Goal: Complete application form: Complete application form

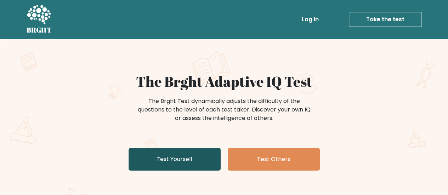
click at [203, 151] on link "Test Yourself" at bounding box center [175, 159] width 92 height 23
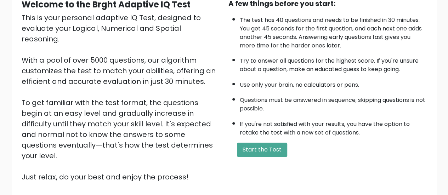
scroll to position [88, 0]
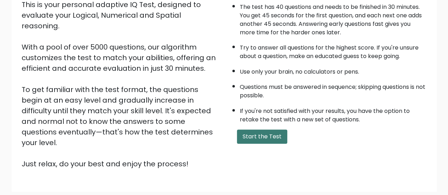
click at [276, 133] on button "Start the Test" at bounding box center [262, 137] width 50 height 14
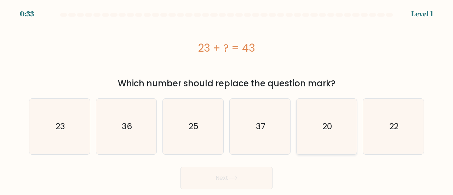
click at [323, 124] on text "20" at bounding box center [328, 127] width 10 height 12
click at [227, 100] on input "e. 20" at bounding box center [227, 99] width 0 height 2
radio input "true"
click at [245, 180] on button "Next" at bounding box center [227, 178] width 92 height 23
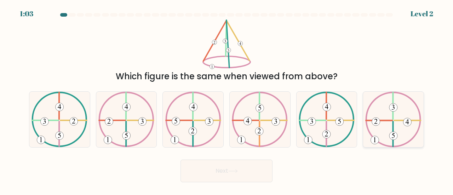
click at [412, 109] on icon at bounding box center [394, 120] width 56 height 56
click at [227, 100] on input "f." at bounding box center [227, 99] width 0 height 2
radio input "true"
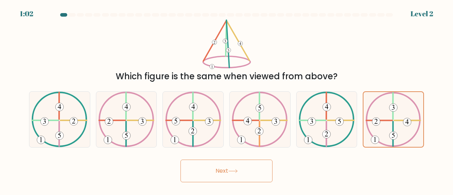
click at [232, 173] on icon at bounding box center [233, 171] width 10 height 4
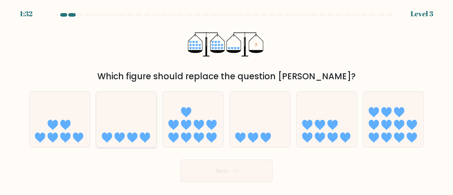
click at [107, 126] on icon at bounding box center [126, 120] width 61 height 50
click at [227, 100] on input "b." at bounding box center [227, 99] width 0 height 2
radio input "true"
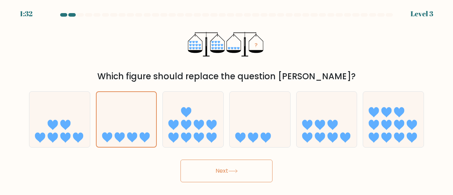
click at [202, 168] on button "Next" at bounding box center [227, 171] width 92 height 23
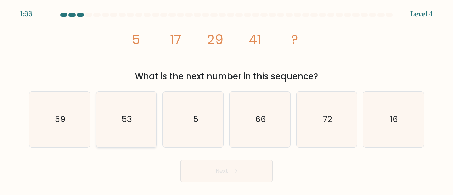
click at [118, 107] on icon "53" at bounding box center [127, 120] width 56 height 56
click at [227, 100] on input "b. 53" at bounding box center [227, 99] width 0 height 2
radio input "true"
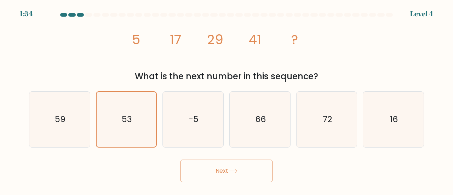
click at [212, 166] on button "Next" at bounding box center [227, 171] width 92 height 23
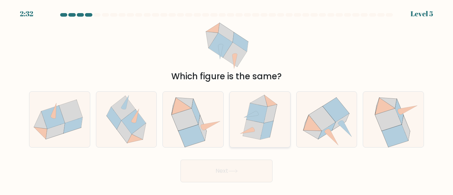
click at [271, 109] on icon at bounding box center [270, 114] width 13 height 18
click at [227, 100] on input "d." at bounding box center [227, 99] width 0 height 2
radio input "true"
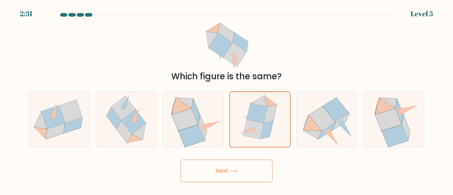
click at [254, 175] on button "Next" at bounding box center [227, 171] width 92 height 23
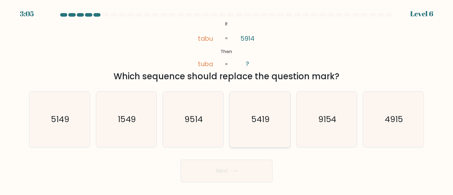
click at [269, 116] on text "5419" at bounding box center [261, 119] width 18 height 12
click at [227, 100] on input "d. 5419" at bounding box center [227, 99] width 0 height 2
radio input "true"
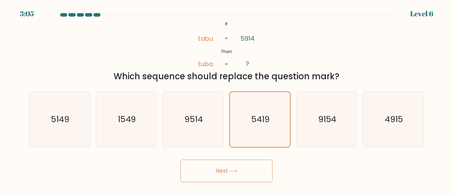
click at [252, 175] on button "Next" at bounding box center [227, 171] width 92 height 23
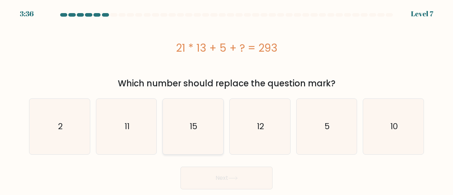
click at [187, 124] on icon "15" at bounding box center [193, 127] width 56 height 56
click at [227, 100] on input "c. 15" at bounding box center [227, 99] width 0 height 2
radio input "true"
click at [252, 179] on button "Next" at bounding box center [227, 178] width 92 height 23
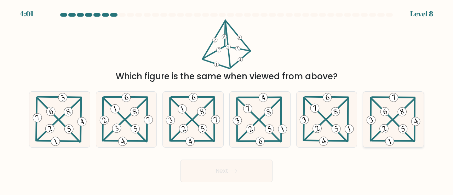
click at [402, 128] on 220 at bounding box center [403, 128] width 11 height 11
click at [227, 100] on input "f." at bounding box center [227, 99] width 0 height 2
radio input "true"
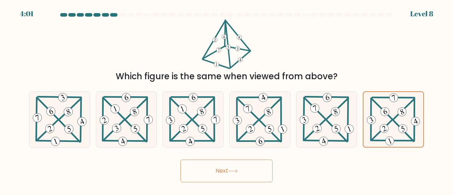
click at [258, 179] on button "Next" at bounding box center [227, 171] width 92 height 23
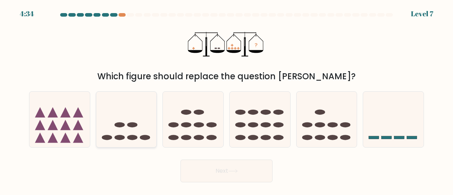
click at [129, 132] on icon at bounding box center [126, 120] width 61 height 50
click at [227, 100] on input "b." at bounding box center [227, 99] width 0 height 2
radio input "true"
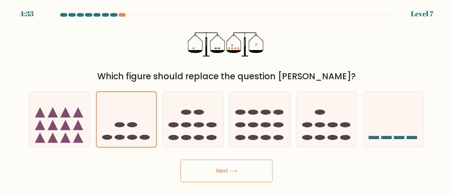
click at [227, 169] on button "Next" at bounding box center [227, 171] width 92 height 23
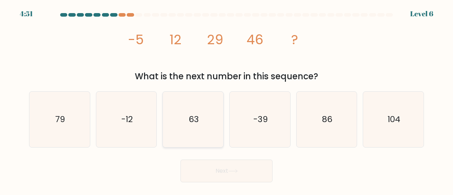
click at [194, 117] on text "63" at bounding box center [194, 119] width 10 height 12
click at [227, 100] on input "c. 63" at bounding box center [227, 99] width 0 height 2
radio input "true"
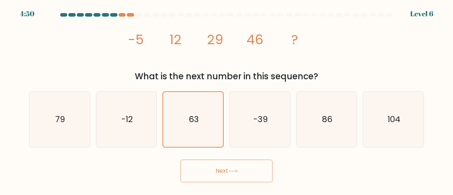
click at [251, 170] on button "Next" at bounding box center [227, 171] width 92 height 23
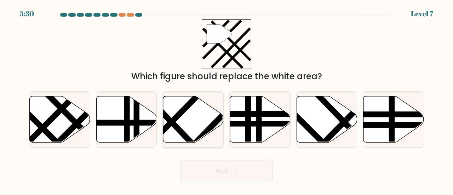
click at [191, 124] on icon at bounding box center [193, 119] width 61 height 46
click at [227, 100] on input "c." at bounding box center [227, 99] width 0 height 2
radio input "true"
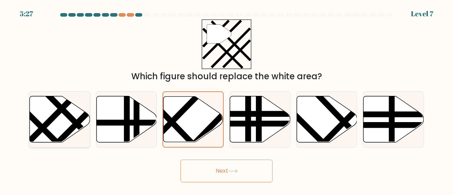
click at [58, 134] on icon at bounding box center [60, 119] width 61 height 46
click at [227, 100] on input "a." at bounding box center [227, 99] width 0 height 2
radio input "true"
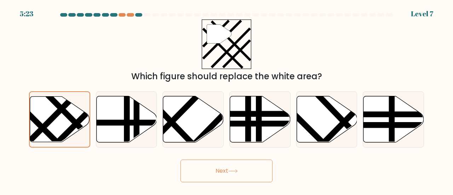
click at [243, 181] on button "Next" at bounding box center [227, 171] width 92 height 23
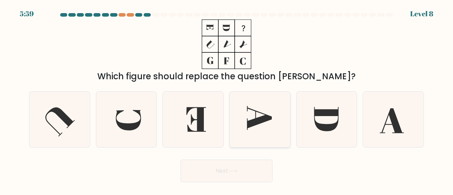
click at [268, 130] on icon at bounding box center [260, 120] width 56 height 56
click at [227, 100] on input "d." at bounding box center [227, 99] width 0 height 2
radio input "true"
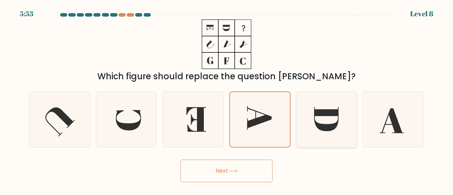
click at [319, 135] on icon at bounding box center [327, 120] width 56 height 56
click at [227, 100] on input "e." at bounding box center [227, 99] width 0 height 2
radio input "true"
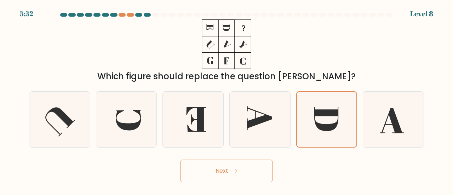
click at [262, 181] on button "Next" at bounding box center [227, 171] width 92 height 23
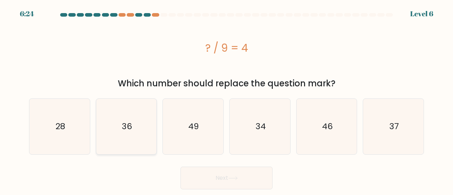
click at [137, 132] on icon "36" at bounding box center [127, 127] width 56 height 56
click at [227, 100] on input "b. 36" at bounding box center [227, 99] width 0 height 2
radio input "true"
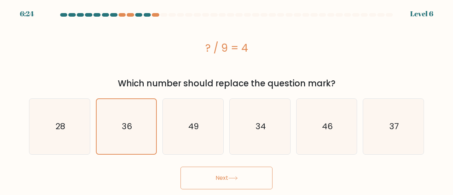
click at [232, 182] on button "Next" at bounding box center [227, 178] width 92 height 23
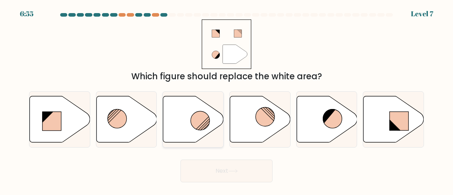
click at [196, 129] on circle at bounding box center [200, 120] width 19 height 19
click at [227, 100] on input "c." at bounding box center [227, 99] width 0 height 2
radio input "true"
click at [255, 173] on button "Next" at bounding box center [227, 171] width 92 height 23
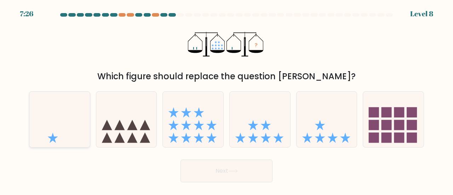
click at [67, 129] on icon at bounding box center [59, 120] width 61 height 50
click at [227, 100] on input "a." at bounding box center [227, 99] width 0 height 2
radio input "true"
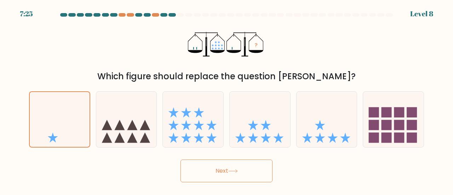
click at [228, 177] on button "Next" at bounding box center [227, 171] width 92 height 23
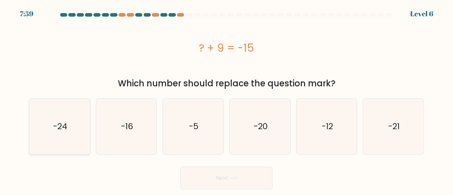
click at [69, 120] on icon "-24" at bounding box center [60, 127] width 56 height 56
click at [227, 100] on input "a. -24" at bounding box center [227, 99] width 0 height 2
radio input "true"
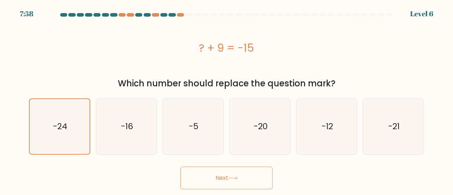
click at [221, 180] on button "Next" at bounding box center [227, 178] width 92 height 23
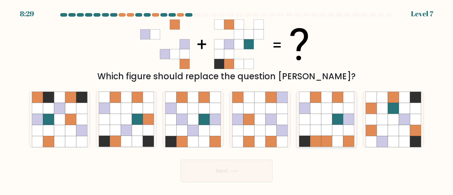
click at [344, 141] on icon at bounding box center [349, 141] width 11 height 11
click at [227, 100] on input "e." at bounding box center [227, 99] width 0 height 2
radio input "true"
click at [231, 176] on button "Next" at bounding box center [227, 171] width 92 height 23
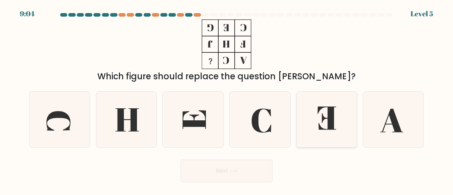
click at [326, 131] on icon at bounding box center [327, 120] width 56 height 56
click at [227, 100] on input "e." at bounding box center [227, 99] width 0 height 2
radio input "true"
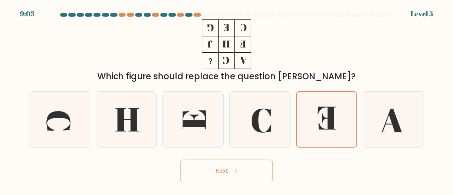
click at [252, 177] on button "Next" at bounding box center [227, 171] width 92 height 23
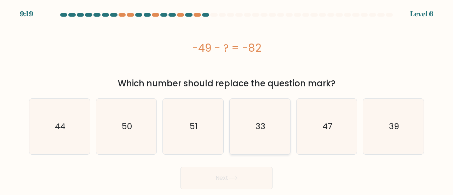
click at [255, 134] on icon "33" at bounding box center [260, 127] width 56 height 56
click at [227, 100] on input "d. 33" at bounding box center [227, 99] width 0 height 2
radio input "true"
click at [231, 180] on icon at bounding box center [233, 178] width 10 height 4
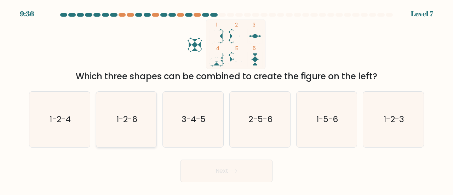
click at [125, 133] on icon "1-2-6" at bounding box center [127, 120] width 56 height 56
click at [227, 100] on input "b. 1-2-6" at bounding box center [227, 99] width 0 height 2
radio input "true"
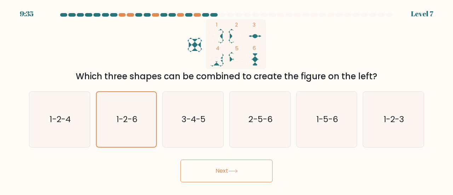
click at [233, 177] on button "Next" at bounding box center [227, 171] width 92 height 23
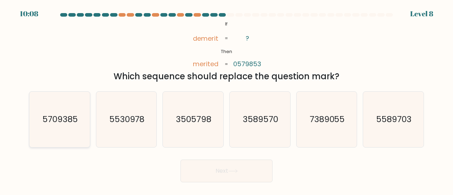
click at [74, 126] on icon "5709385" at bounding box center [60, 120] width 56 height 56
click at [227, 100] on input "a. 5709385" at bounding box center [227, 99] width 0 height 2
radio input "true"
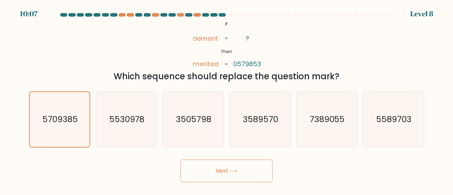
click at [218, 175] on button "Next" at bounding box center [227, 171] width 92 height 23
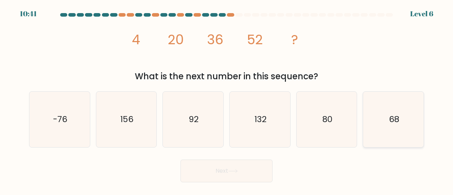
click at [386, 140] on icon "68" at bounding box center [394, 120] width 56 height 56
click at [227, 100] on input "f. 68" at bounding box center [227, 99] width 0 height 2
radio input "true"
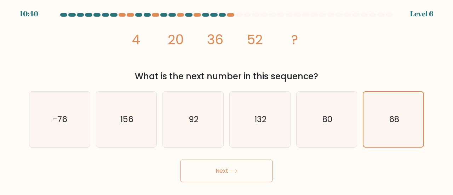
click at [256, 176] on button "Next" at bounding box center [227, 171] width 92 height 23
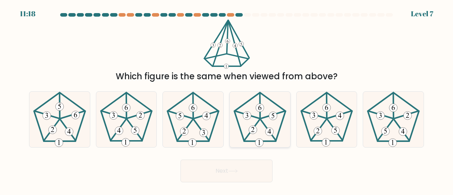
click at [266, 138] on icon at bounding box center [260, 120] width 56 height 56
click at [227, 100] on input "d." at bounding box center [227, 99] width 0 height 2
radio input "true"
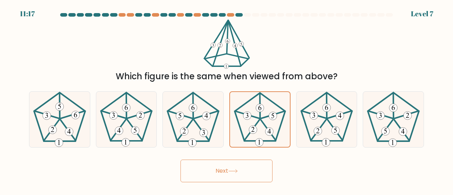
click at [237, 176] on button "Next" at bounding box center [227, 171] width 92 height 23
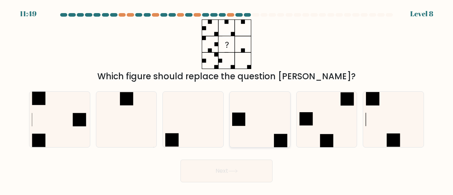
click at [262, 141] on icon at bounding box center [260, 120] width 56 height 56
click at [227, 100] on input "d." at bounding box center [227, 99] width 0 height 2
radio input "true"
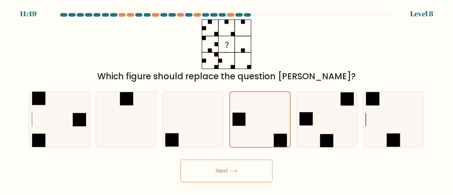
click at [240, 186] on body "11:49 Level 8" at bounding box center [226, 97] width 453 height 195
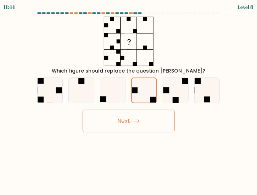
click at [250, 176] on body "11:44 Level 8" at bounding box center [128, 97] width 257 height 195
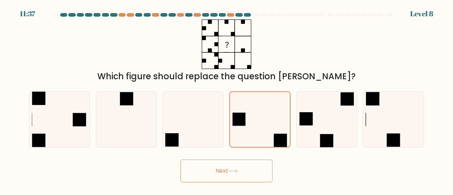
click at [237, 174] on button "Next" at bounding box center [227, 171] width 92 height 23
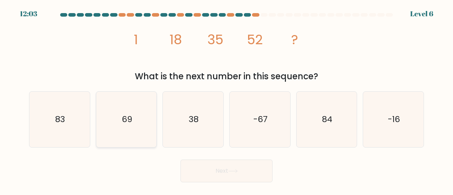
click at [132, 119] on text "69" at bounding box center [127, 119] width 11 height 12
click at [227, 100] on input "b. 69" at bounding box center [227, 99] width 0 height 2
radio input "true"
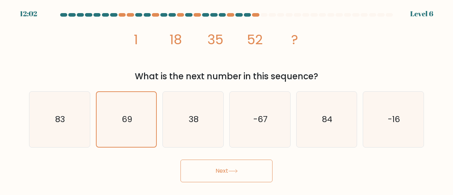
click at [244, 176] on button "Next" at bounding box center [227, 171] width 92 height 23
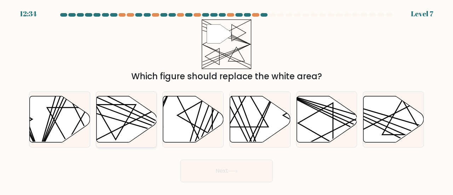
click at [129, 120] on icon at bounding box center [126, 119] width 61 height 46
click at [227, 100] on input "b." at bounding box center [227, 99] width 0 height 2
radio input "true"
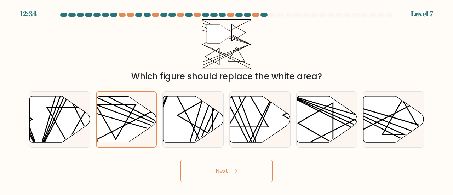
click at [251, 172] on button "Next" at bounding box center [227, 171] width 92 height 23
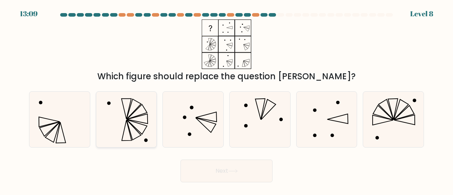
click at [140, 127] on icon at bounding box center [127, 120] width 56 height 56
click at [227, 100] on input "b." at bounding box center [227, 99] width 0 height 2
radio input "true"
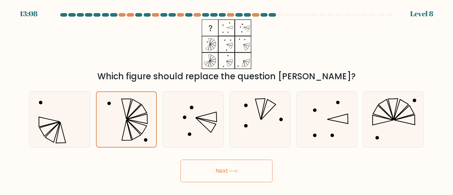
click at [244, 174] on button "Next" at bounding box center [227, 171] width 92 height 23
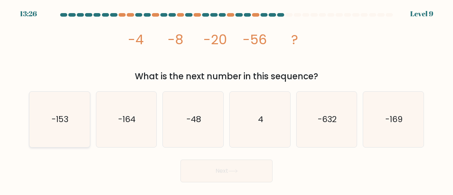
click at [64, 123] on text "-153" at bounding box center [60, 119] width 17 height 12
click at [227, 100] on input "a. -153" at bounding box center [227, 99] width 0 height 2
radio input "true"
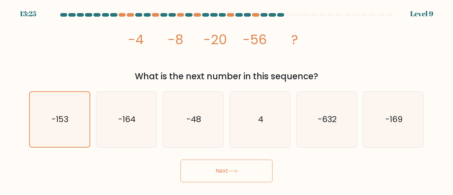
click at [227, 175] on button "Next" at bounding box center [227, 171] width 92 height 23
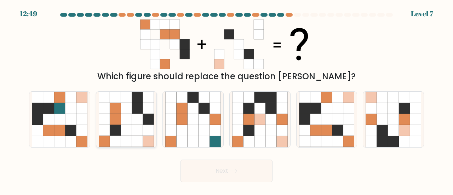
click at [128, 124] on icon at bounding box center [126, 119] width 11 height 11
click at [227, 100] on input "b." at bounding box center [227, 99] width 0 height 2
radio input "true"
click at [248, 173] on button "Next" at bounding box center [227, 171] width 92 height 23
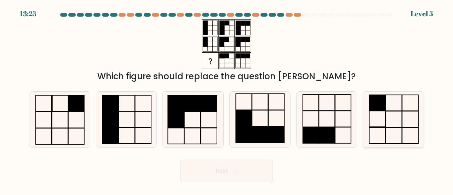
click at [397, 125] on icon at bounding box center [394, 120] width 56 height 56
click at [227, 100] on input "f." at bounding box center [227, 99] width 0 height 2
radio input "true"
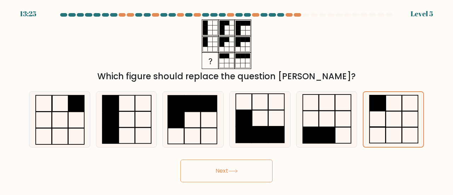
click at [238, 166] on button "Next" at bounding box center [227, 171] width 92 height 23
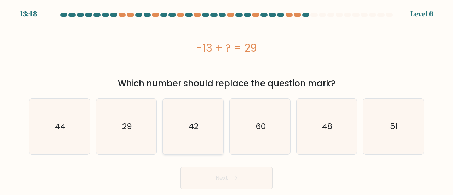
click at [209, 118] on icon "42" at bounding box center [193, 127] width 56 height 56
click at [227, 100] on input "c. 42" at bounding box center [227, 99] width 0 height 2
radio input "true"
click at [252, 181] on button "Next" at bounding box center [227, 178] width 92 height 23
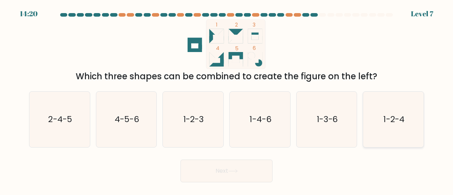
click at [394, 137] on icon "1-2-4" at bounding box center [394, 120] width 56 height 56
click at [227, 100] on input "f. 1-2-4" at bounding box center [227, 99] width 0 height 2
radio input "true"
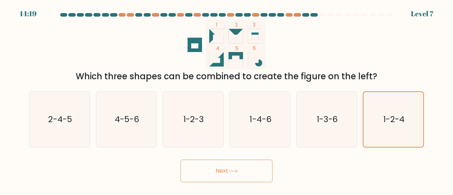
click at [255, 181] on button "Next" at bounding box center [227, 171] width 92 height 23
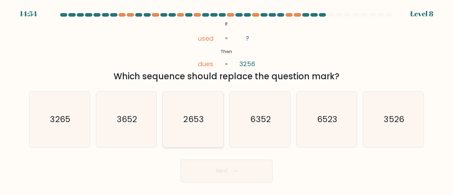
click at [199, 127] on icon "2653" at bounding box center [193, 120] width 56 height 56
click at [227, 100] on input "c. 2653" at bounding box center [227, 99] width 0 height 2
radio input "true"
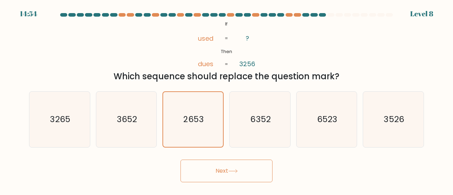
click at [224, 180] on button "Next" at bounding box center [227, 171] width 92 height 23
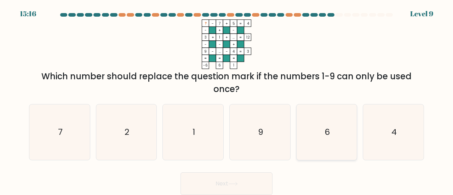
click at [335, 120] on icon "6" at bounding box center [327, 133] width 56 height 56
click at [227, 100] on input "e. 6" at bounding box center [227, 99] width 0 height 2
radio input "true"
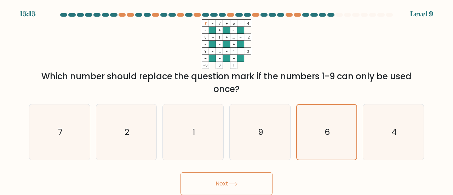
click at [220, 182] on button "Next" at bounding box center [227, 184] width 92 height 23
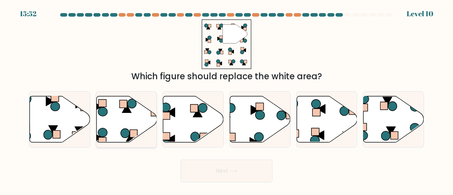
click at [136, 128] on icon at bounding box center [126, 119] width 61 height 46
click at [227, 100] on input "b." at bounding box center [227, 99] width 0 height 2
radio input "true"
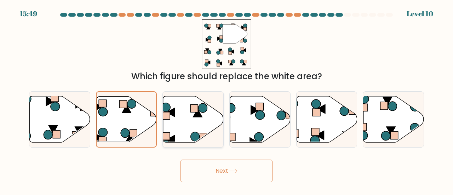
click at [213, 136] on icon at bounding box center [193, 119] width 61 height 47
click at [227, 100] on input "c." at bounding box center [227, 99] width 0 height 2
radio input "true"
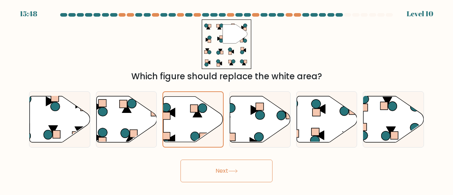
click at [230, 181] on button "Next" at bounding box center [227, 171] width 92 height 23
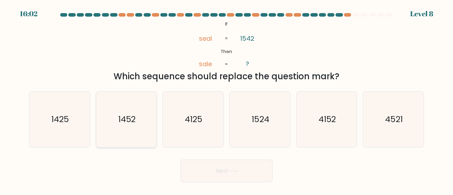
click at [125, 134] on icon "1452" at bounding box center [127, 120] width 56 height 56
click at [227, 100] on input "b. 1452" at bounding box center [227, 99] width 0 height 2
radio input "true"
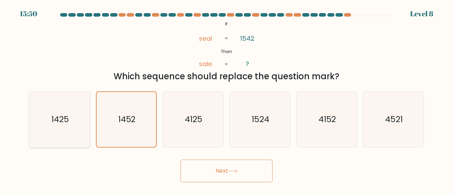
click at [63, 133] on icon "1425" at bounding box center [60, 120] width 56 height 56
click at [227, 100] on input "a. 1425" at bounding box center [227, 99] width 0 height 2
radio input "true"
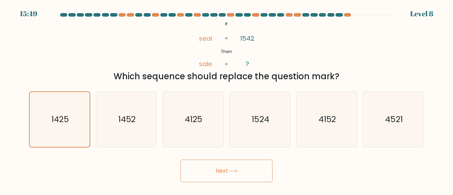
click at [231, 166] on button "Next" at bounding box center [227, 171] width 92 height 23
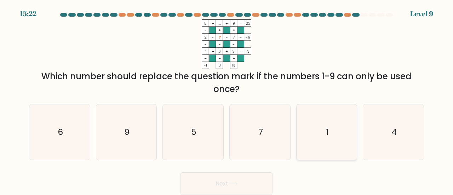
click at [331, 141] on icon "1" at bounding box center [327, 133] width 56 height 56
click at [227, 100] on input "e. 1" at bounding box center [227, 99] width 0 height 2
radio input "true"
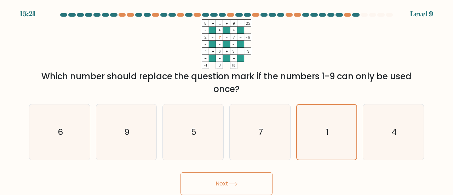
click at [241, 187] on button "Next" at bounding box center [227, 184] width 92 height 23
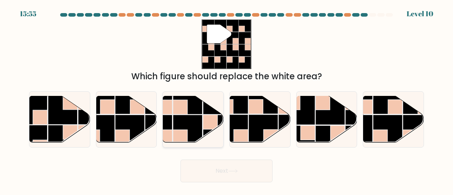
click at [192, 120] on rect at bounding box center [187, 129] width 29 height 29
click at [227, 100] on input "c." at bounding box center [227, 99] width 0 height 2
radio input "true"
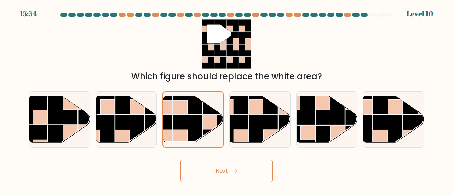
click at [210, 168] on button "Next" at bounding box center [227, 171] width 92 height 23
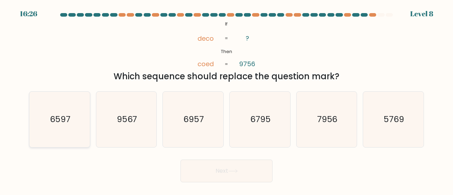
click at [64, 109] on icon "6597" at bounding box center [60, 120] width 56 height 56
click at [227, 100] on input "a. 6597" at bounding box center [227, 99] width 0 height 2
radio input "true"
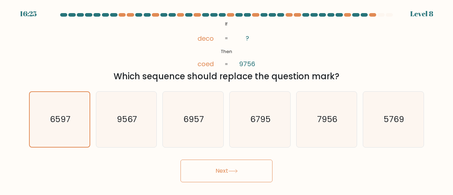
click at [193, 171] on button "Next" at bounding box center [227, 171] width 92 height 23
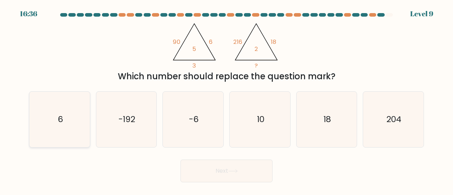
click at [69, 119] on icon "6" at bounding box center [60, 120] width 56 height 56
click at [227, 100] on input "a. 6" at bounding box center [227, 99] width 0 height 2
radio input "true"
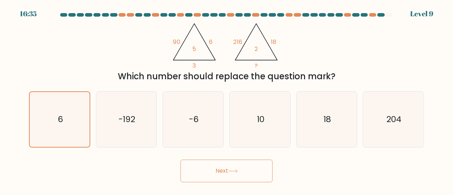
click at [249, 175] on button "Next" at bounding box center [227, 171] width 92 height 23
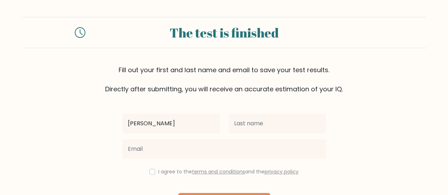
type input "Elaine"
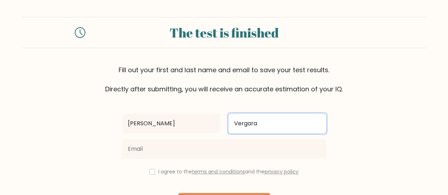
type input "Vergara"
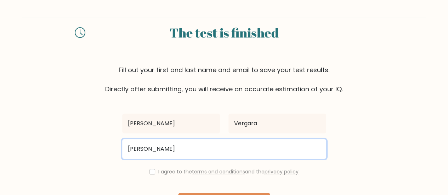
type input "elainevergara1016@gmail.com"
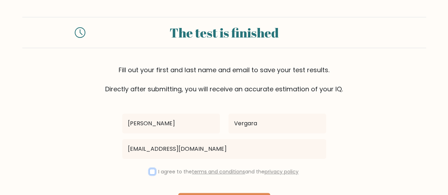
click at [149, 170] on input "checkbox" at bounding box center [152, 172] width 6 height 6
checkbox input "true"
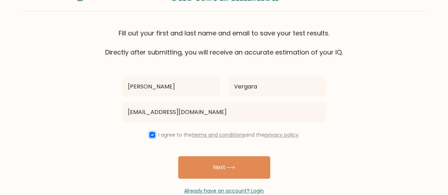
scroll to position [39, 0]
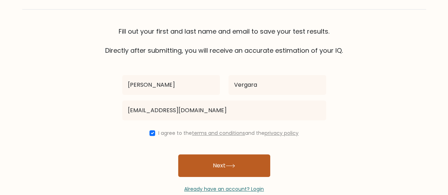
click at [244, 165] on button "Next" at bounding box center [224, 165] width 92 height 23
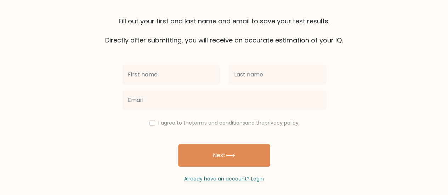
scroll to position [70, 0]
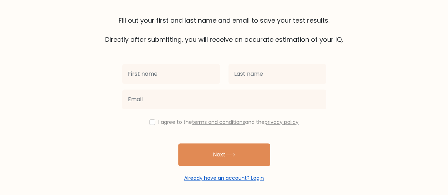
click at [258, 179] on link "Already have an account? Login" at bounding box center [224, 178] width 80 height 7
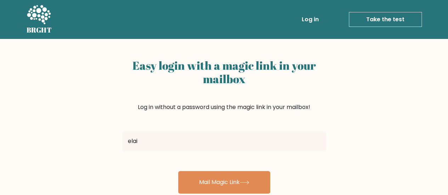
type input "[EMAIL_ADDRESS][DOMAIN_NAME]"
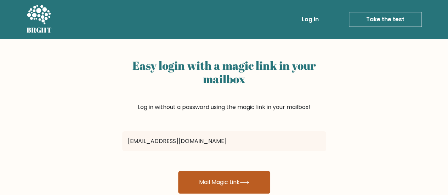
click at [193, 175] on button "Mail Magic Link" at bounding box center [224, 182] width 92 height 23
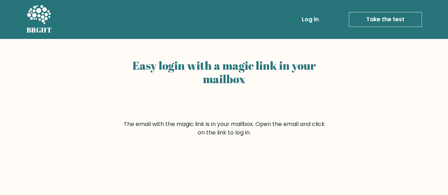
click at [256, 84] on h2 "Easy login with a magic link in your mailbox" at bounding box center [224, 72] width 204 height 27
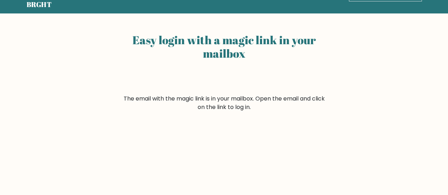
scroll to position [21, 0]
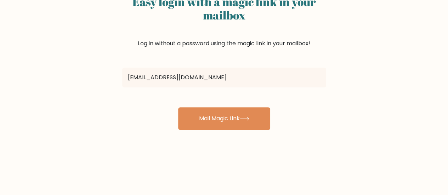
scroll to position [70, 0]
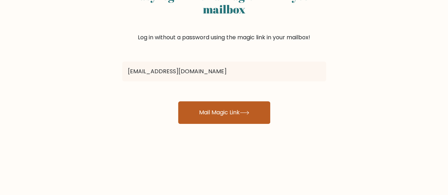
click at [254, 122] on button "Mail Magic Link" at bounding box center [224, 112] width 92 height 23
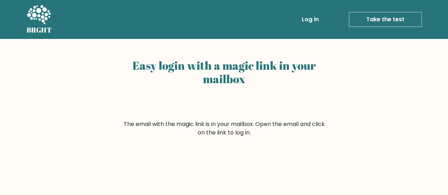
click at [310, 20] on link "Log in" at bounding box center [310, 19] width 23 height 14
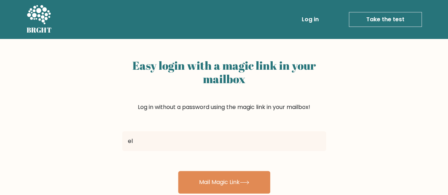
type input "[EMAIL_ADDRESS][DOMAIN_NAME]"
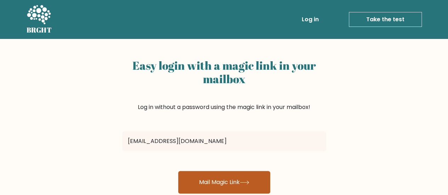
click at [210, 186] on button "Mail Magic Link" at bounding box center [224, 182] width 92 height 23
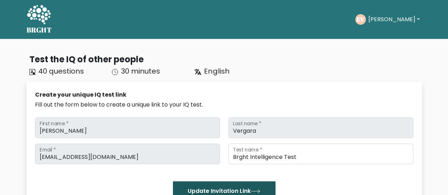
click at [237, 184] on button "Update Invitation Link" at bounding box center [224, 191] width 103 height 20
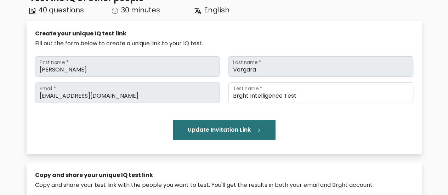
scroll to position [51, 0]
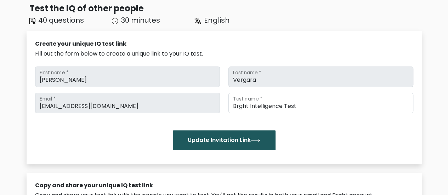
click at [232, 141] on button "Update Invitation Link" at bounding box center [224, 140] width 103 height 20
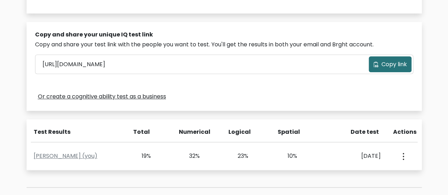
scroll to position [204, 0]
